Goal: Task Accomplishment & Management: Use online tool/utility

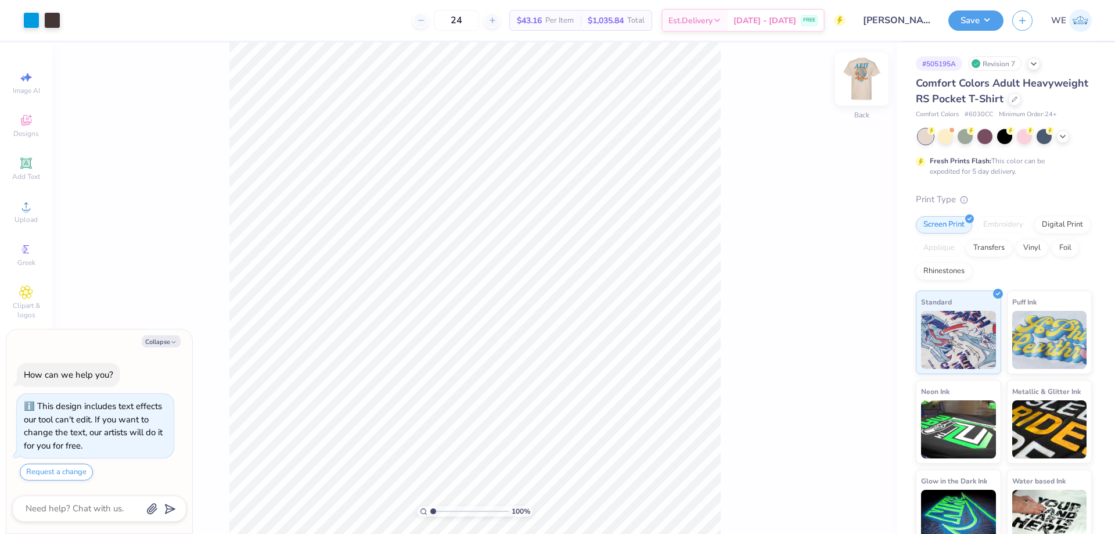
click at [859, 82] on img at bounding box center [862, 79] width 46 height 46
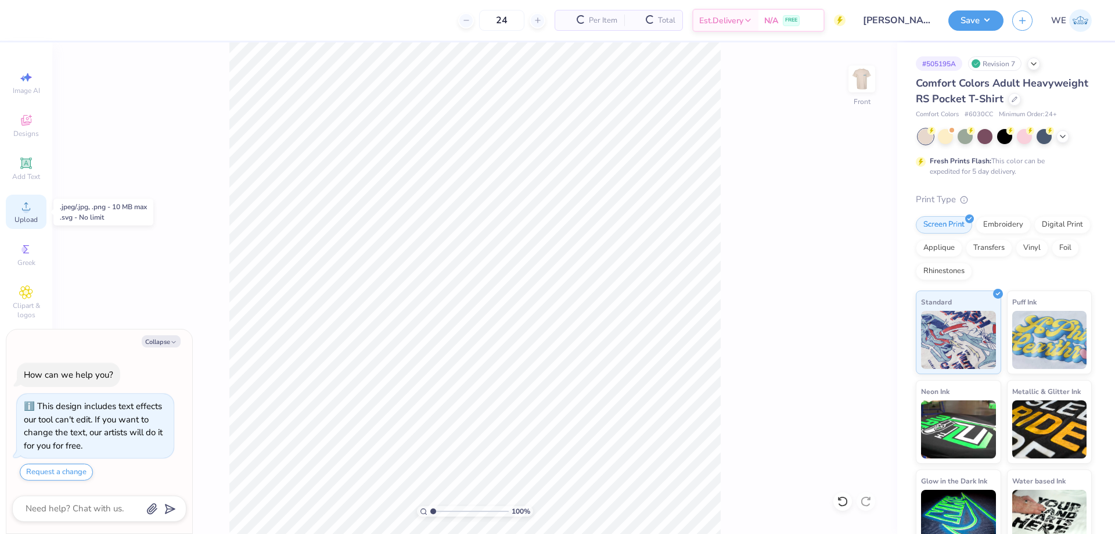
click at [17, 211] on div "Upload" at bounding box center [26, 212] width 41 height 34
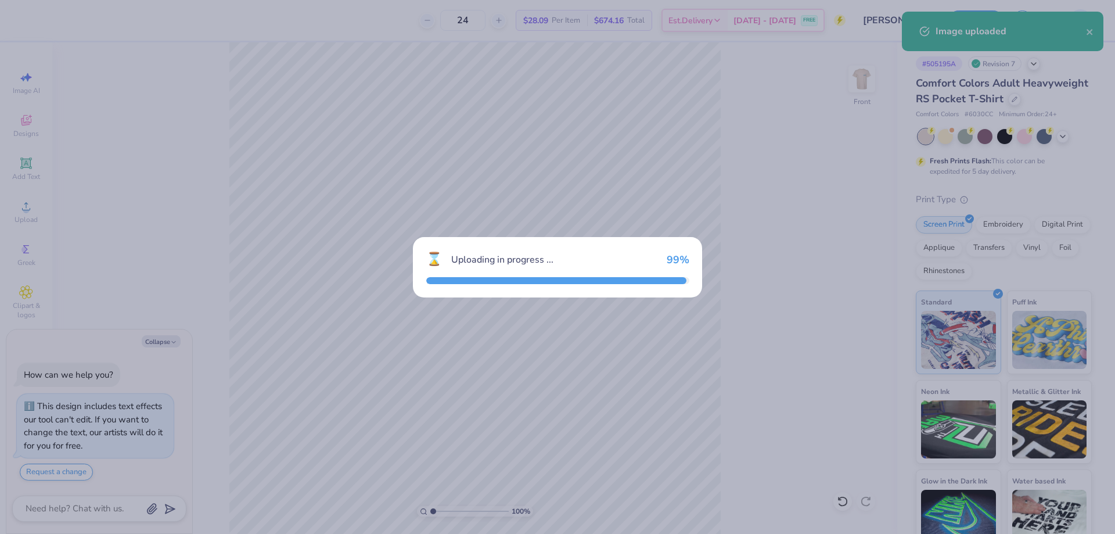
type textarea "x"
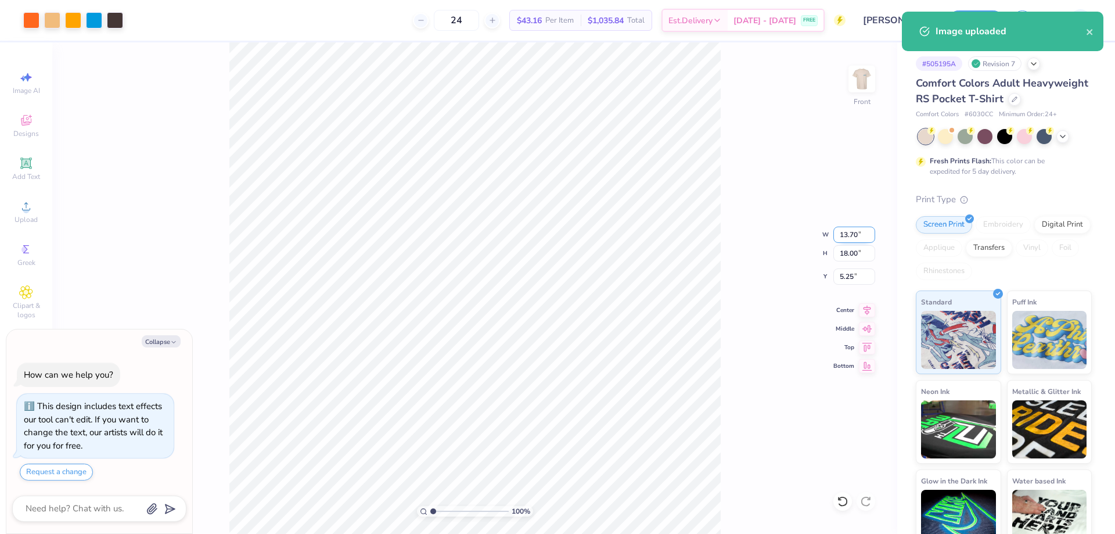
click at [846, 236] on input "13.70" at bounding box center [854, 235] width 42 height 16
type input "10"
type textarea "x"
type input "10.00"
type input "13.14"
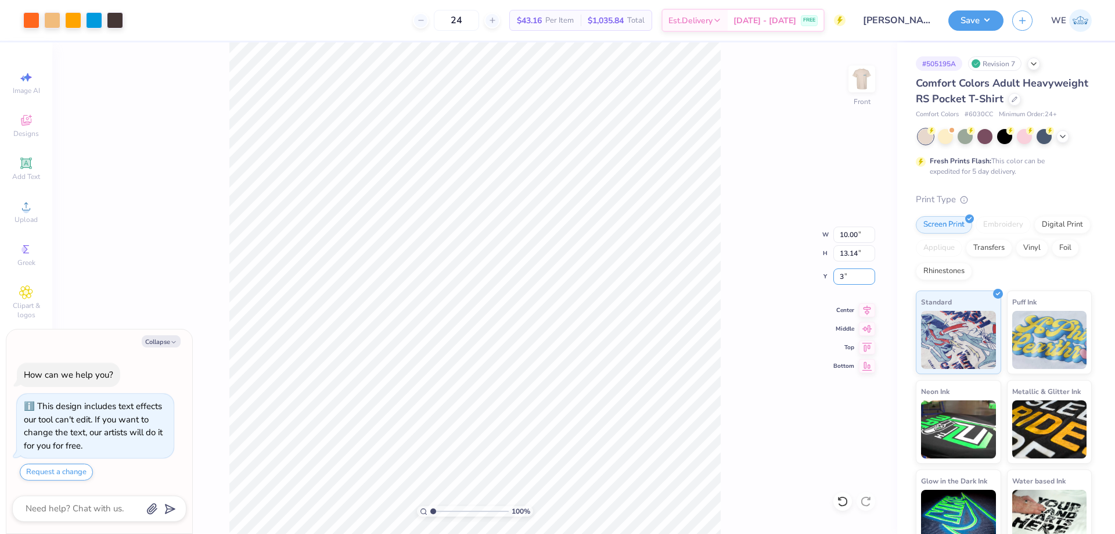
type input "3"
type textarea "x"
type input "3.00"
click at [874, 65] on div "100 % Front" at bounding box center [474, 287] width 845 height 491
click at [867, 76] on img at bounding box center [862, 79] width 46 height 46
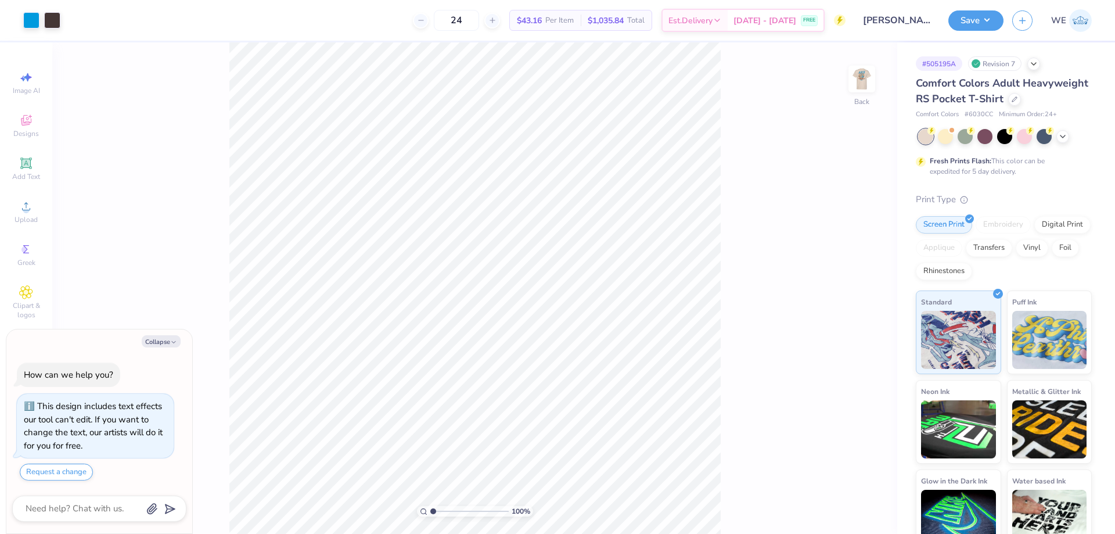
click at [853, 74] on img at bounding box center [861, 78] width 23 height 23
click at [964, 16] on button "Save" at bounding box center [975, 19] width 55 height 20
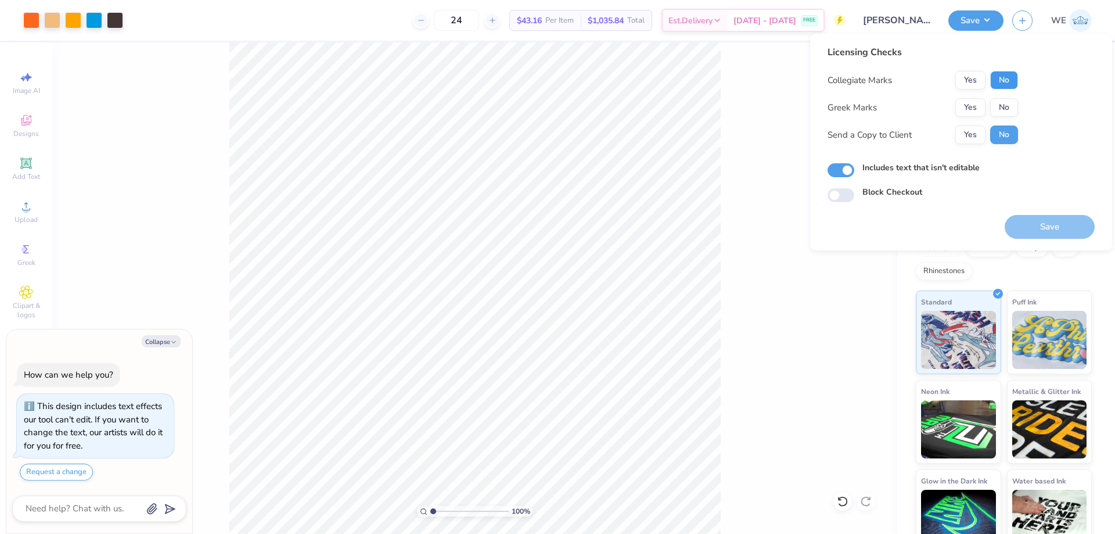
click at [998, 81] on button "No" at bounding box center [1004, 80] width 28 height 19
click at [969, 96] on div "Collegiate Marks Yes No Greek Marks Yes No Send a Copy to Client Yes No" at bounding box center [923, 107] width 191 height 73
click at [968, 105] on button "Yes" at bounding box center [970, 107] width 30 height 19
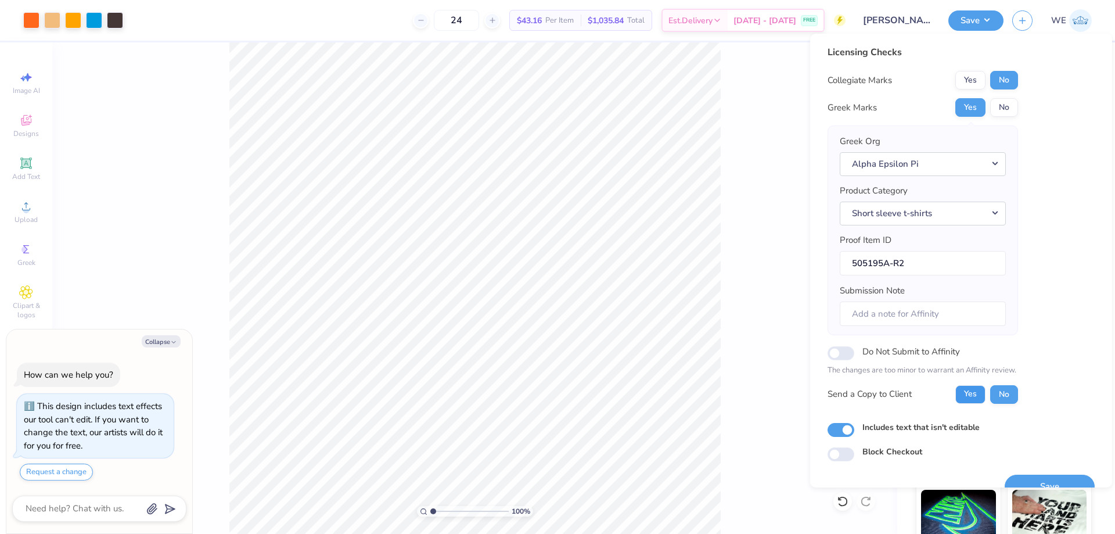
click at [965, 401] on button "Yes" at bounding box center [970, 394] width 30 height 19
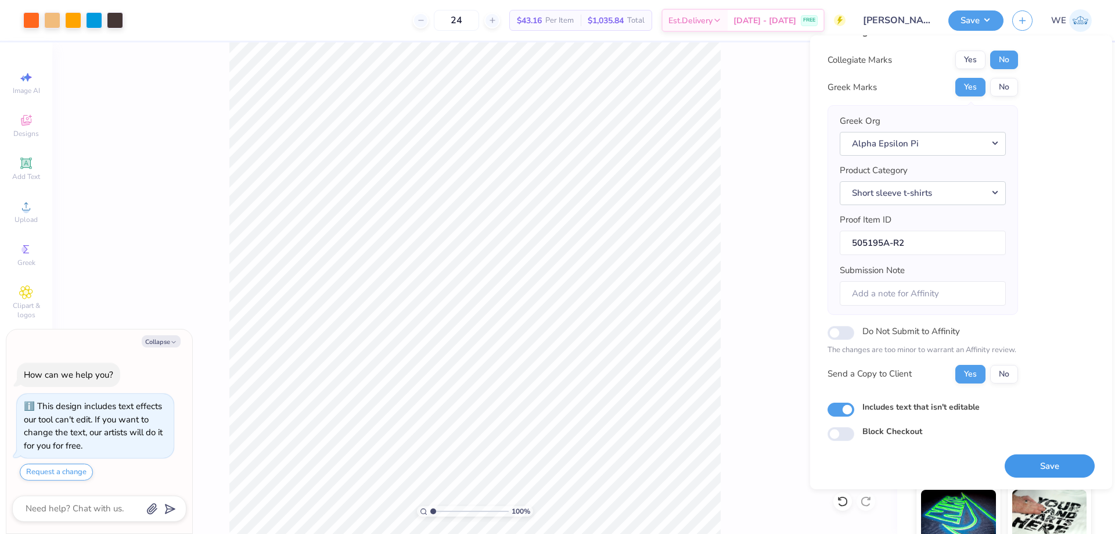
click at [1052, 456] on button "Save" at bounding box center [1050, 466] width 90 height 24
click at [324, 26] on div "24 $43.16 Per Item $1,035.84 Total Est. Delivery [DATE] - [DATE] FREE" at bounding box center [489, 20] width 714 height 41
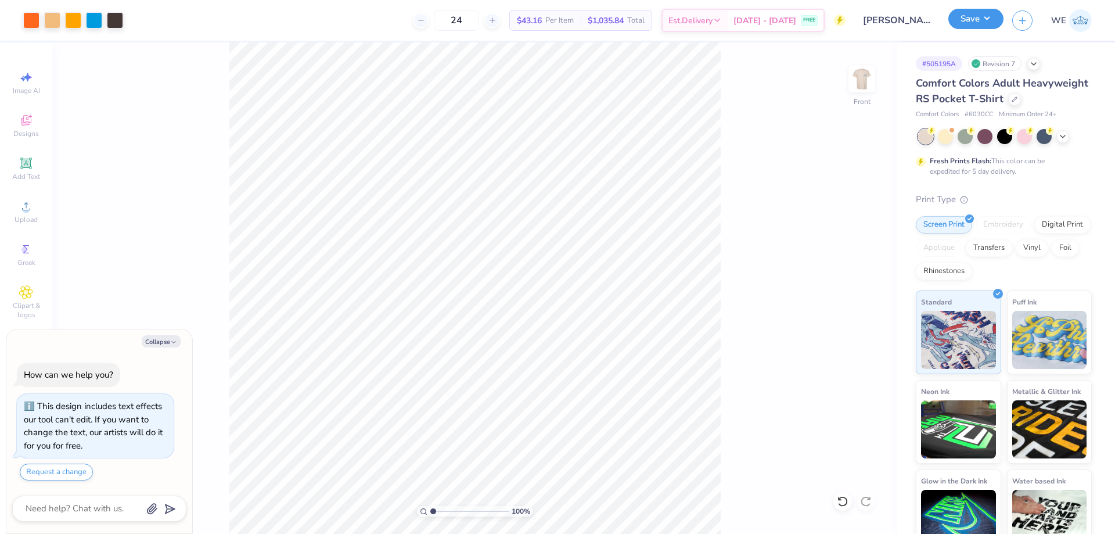
click at [963, 21] on button "Save" at bounding box center [975, 19] width 55 height 20
type textarea "x"
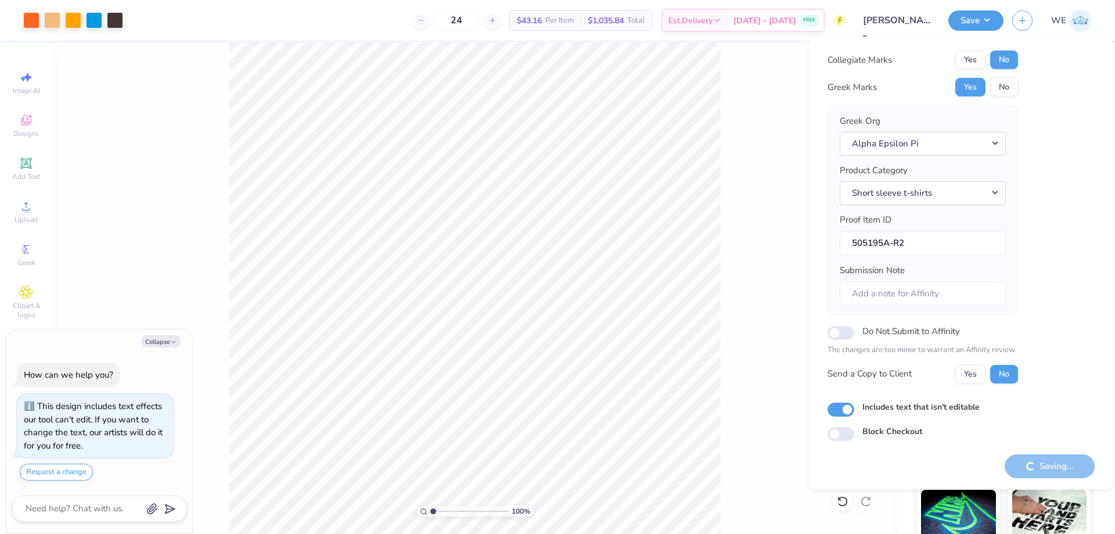
click at [334, 15] on div "24 $43.16 Per Item $1,035.84 Total Est. Delivery [DATE] - [DATE] FREE" at bounding box center [489, 20] width 714 height 41
type textarea "x"
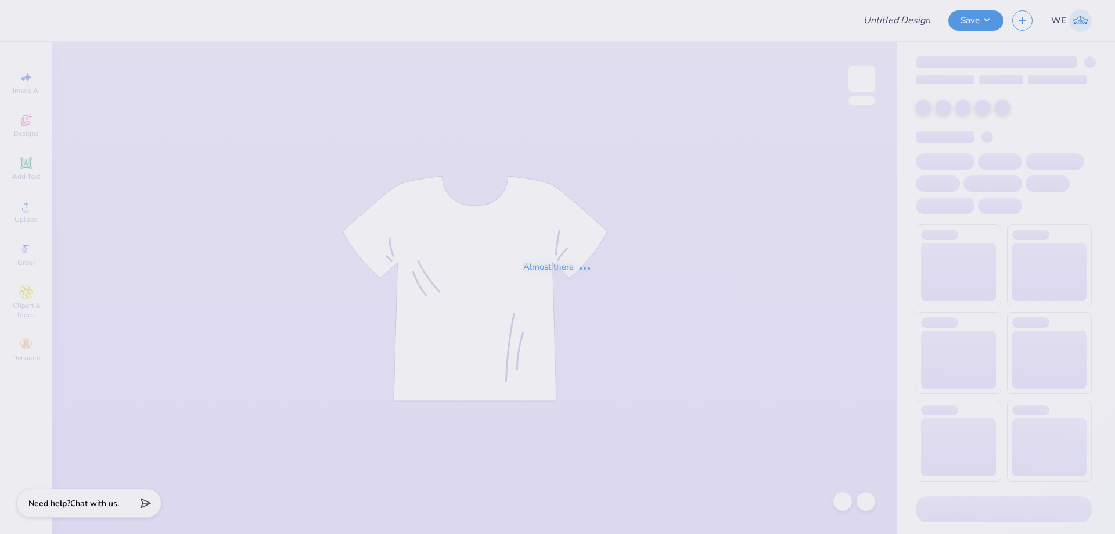
type input "[PERSON_NAME] : [GEOGRAPHIC_DATA][US_STATE] at [GEOGRAPHIC_DATA]"
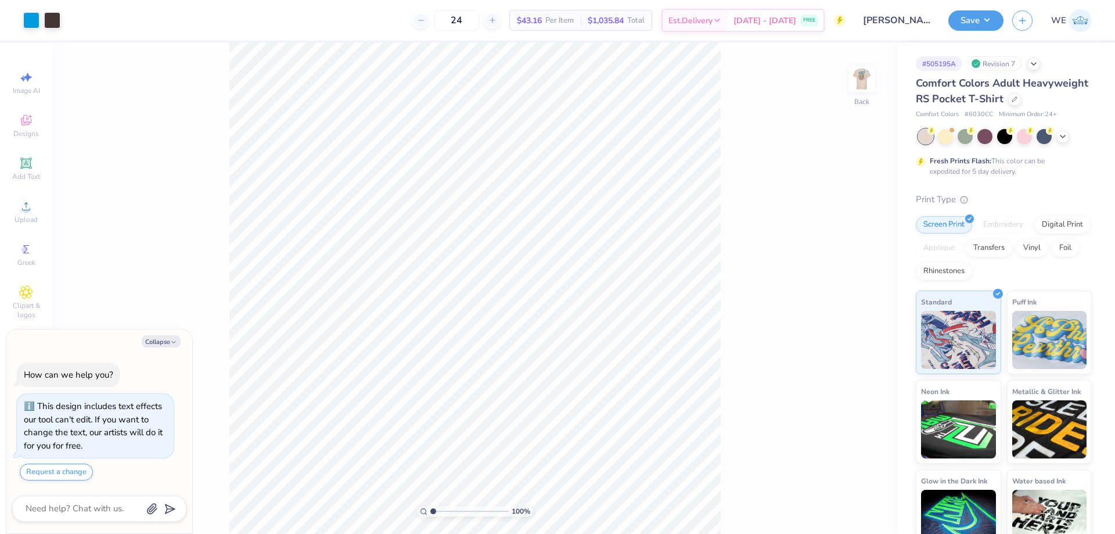
click at [766, 138] on div "100 % Back" at bounding box center [474, 287] width 845 height 491
click at [884, 73] on div "100 % Back" at bounding box center [474, 287] width 845 height 491
click at [869, 76] on img at bounding box center [862, 79] width 46 height 46
click at [20, 215] on span "Upload" at bounding box center [26, 219] width 23 height 9
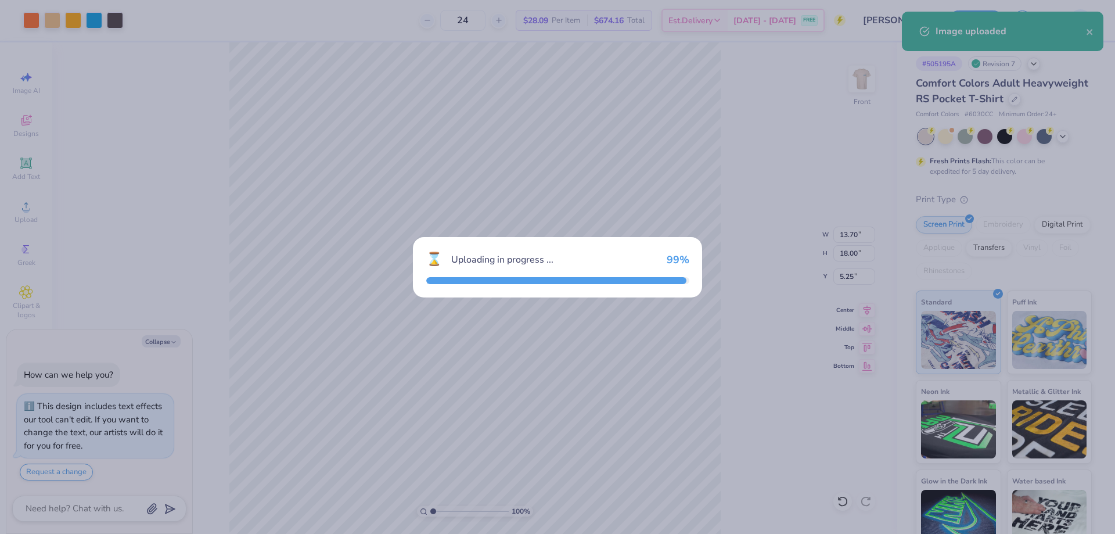
type textarea "x"
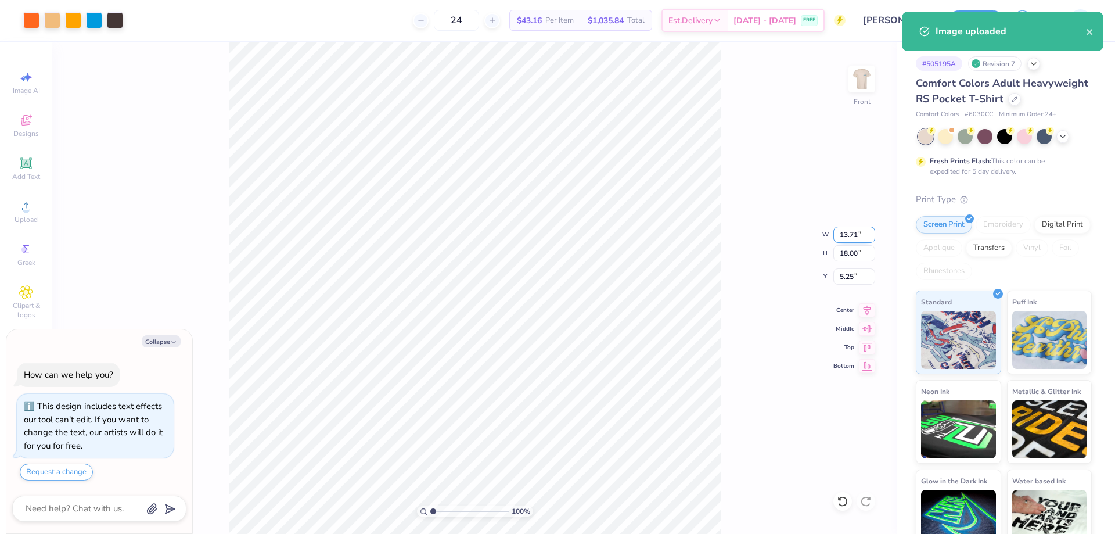
click at [869, 232] on input "13.71" at bounding box center [854, 235] width 42 height 16
click at [853, 231] on input "13.71" at bounding box center [854, 235] width 42 height 16
type input "10"
type textarea "x"
type input "10.00"
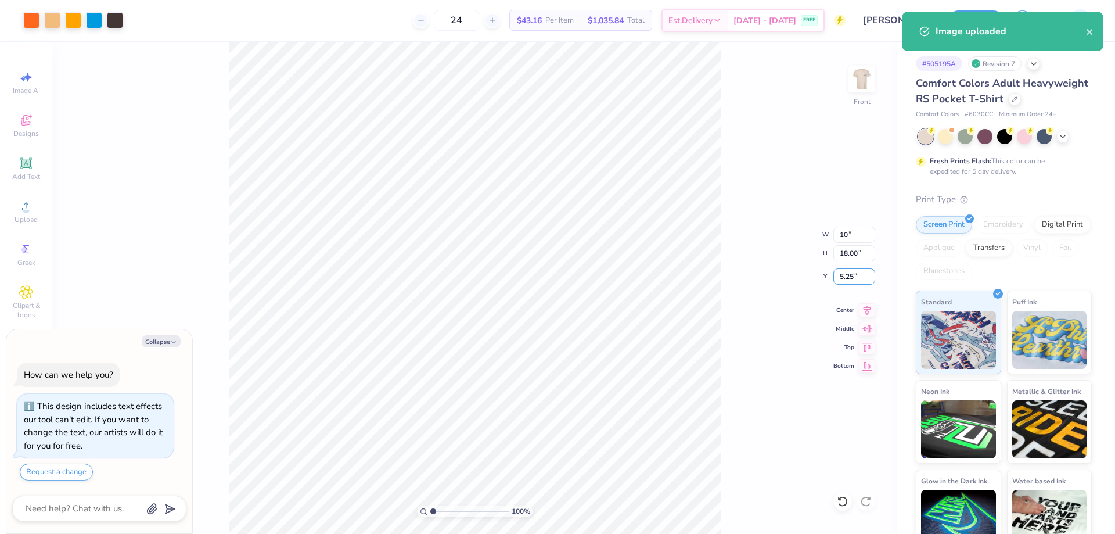
type input "13.14"
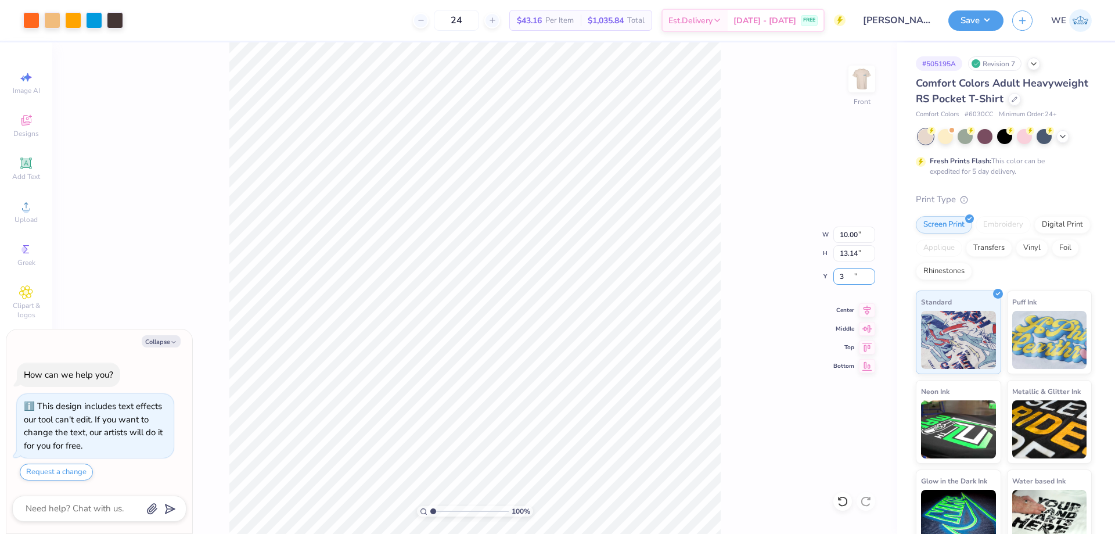
type input "3"
type textarea "x"
type input "3.00"
click at [976, 23] on button "Save" at bounding box center [975, 19] width 55 height 20
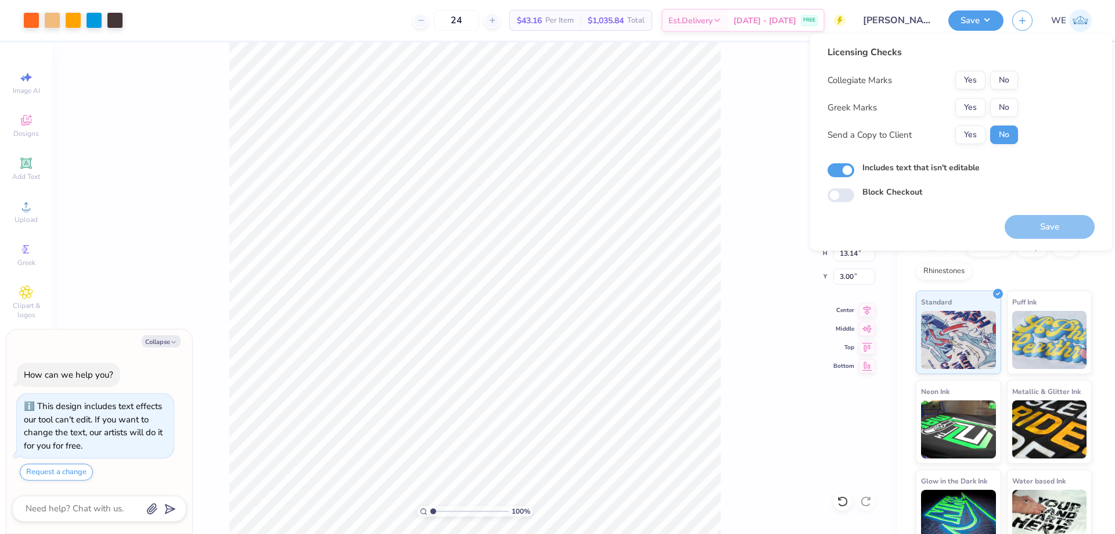
click at [1001, 89] on div "Collegiate Marks Yes No Greek Marks Yes No Send a Copy to Client Yes No" at bounding box center [923, 107] width 191 height 73
click at [994, 76] on button "No" at bounding box center [1004, 80] width 28 height 19
click at [978, 104] on button "Yes" at bounding box center [970, 107] width 30 height 19
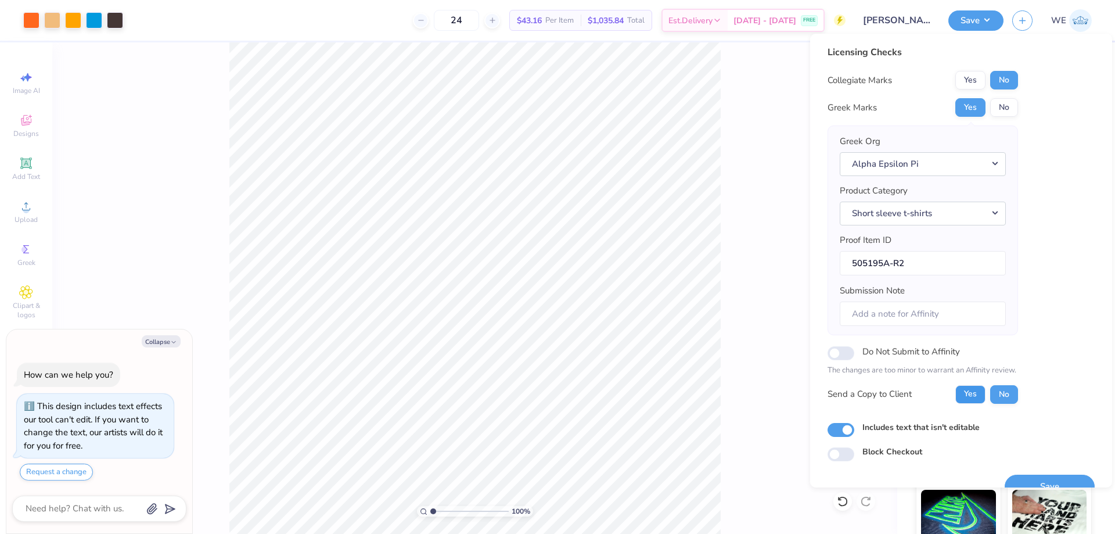
click at [980, 392] on button "Yes" at bounding box center [970, 394] width 30 height 19
click at [1030, 475] on button "Save" at bounding box center [1050, 487] width 90 height 24
type textarea "x"
